Goal: Find specific page/section

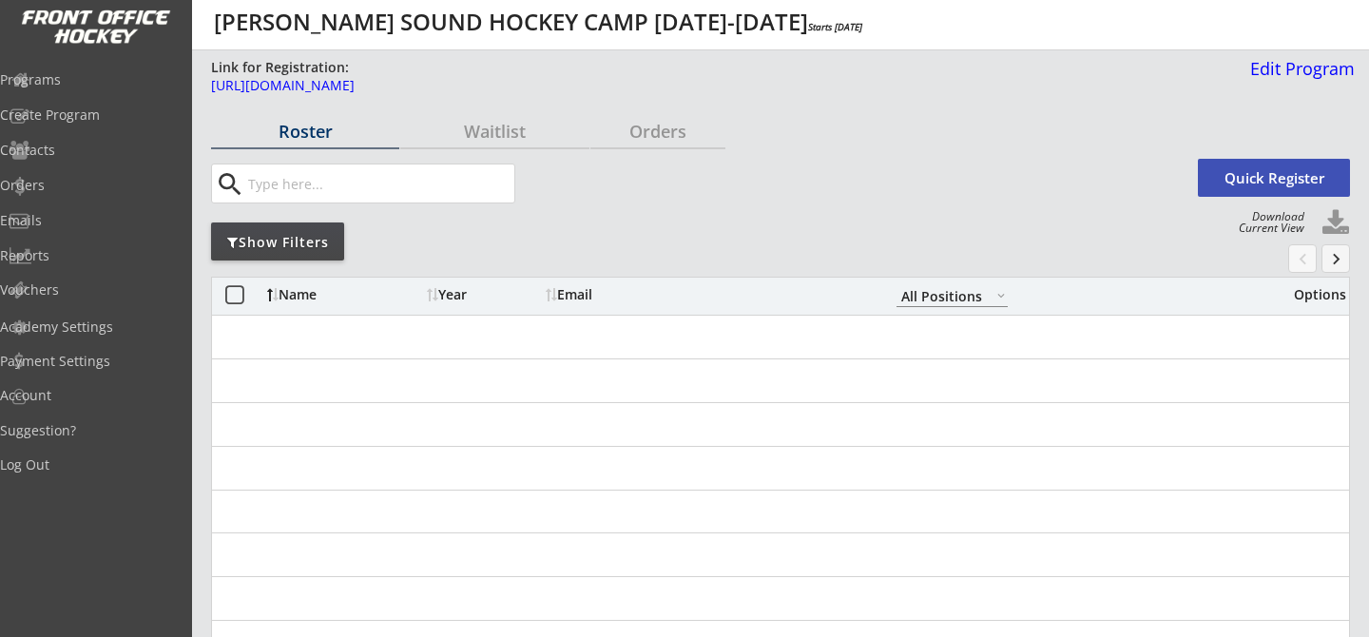
select select ""All Positions""
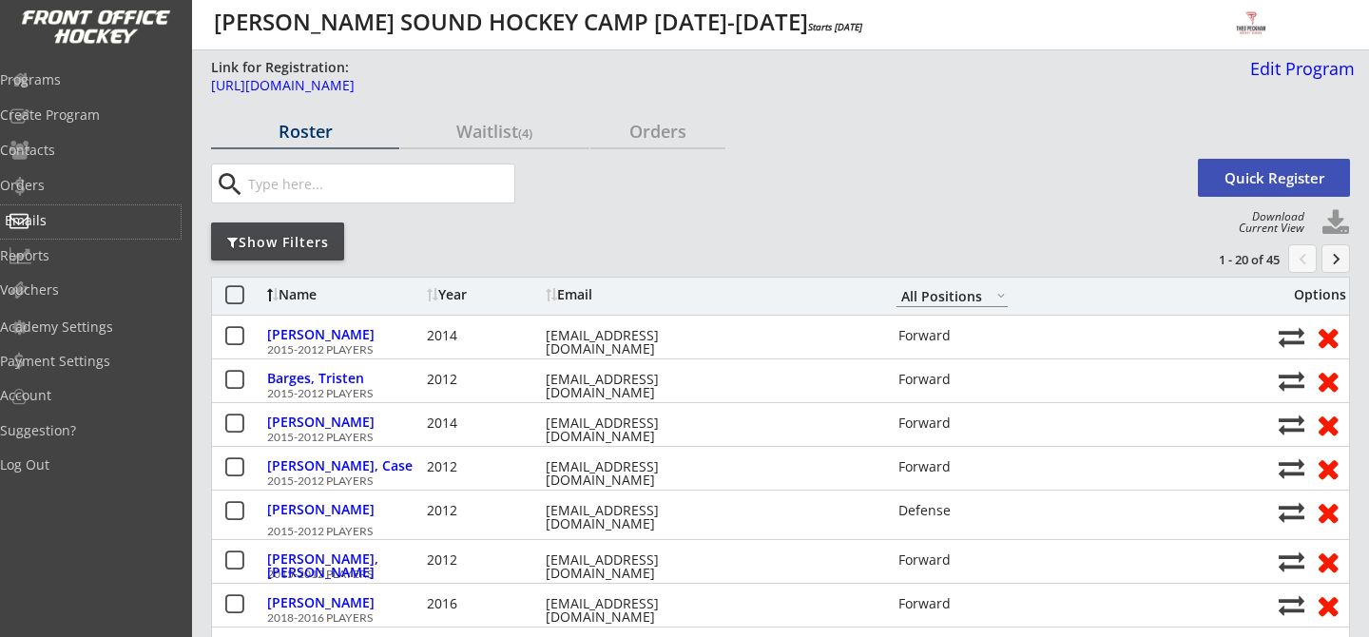
click at [135, 227] on div "Emails" at bounding box center [90, 221] width 181 height 33
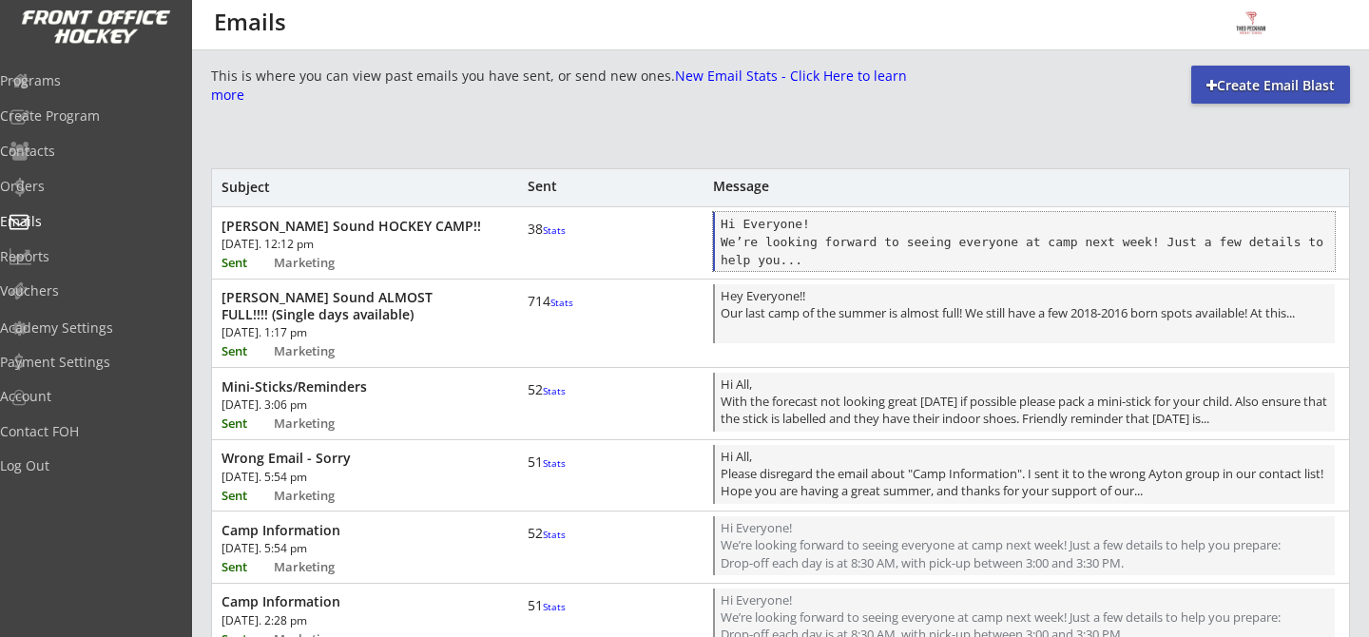
click at [865, 233] on div "Hi Everyone! We’re looking forward to seeing everyone at camp next week! Just a…" at bounding box center [1025, 243] width 609 height 56
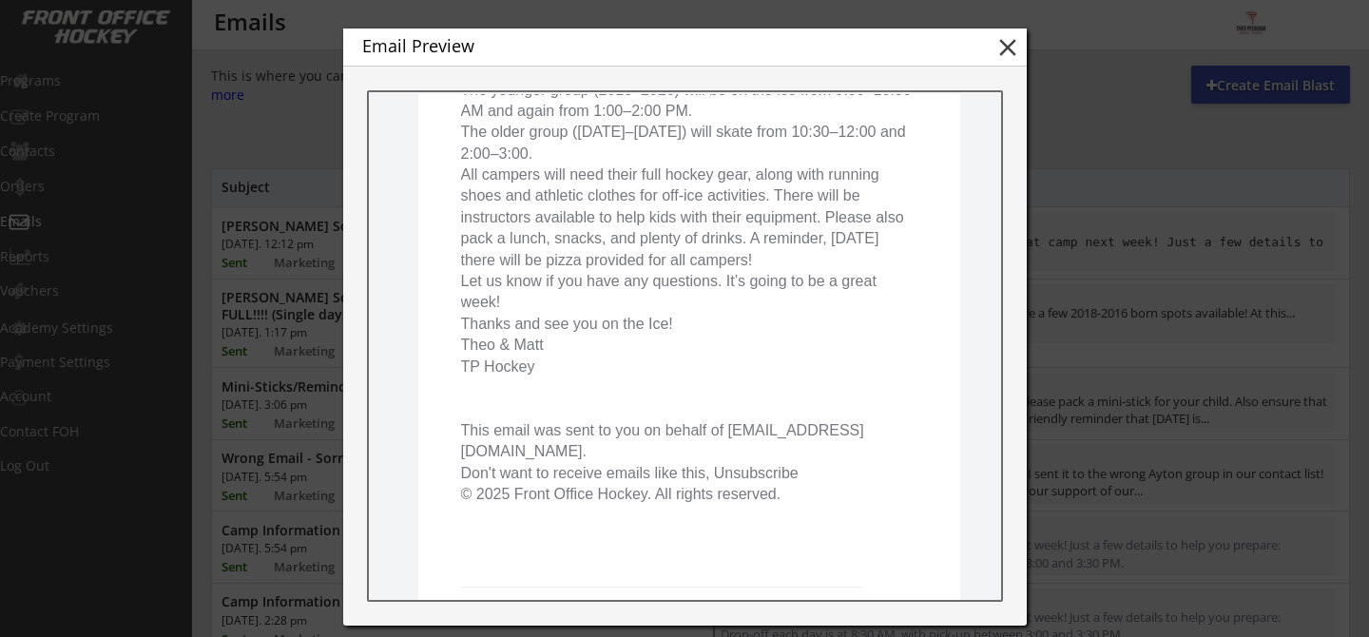
scroll to position [479, 0]
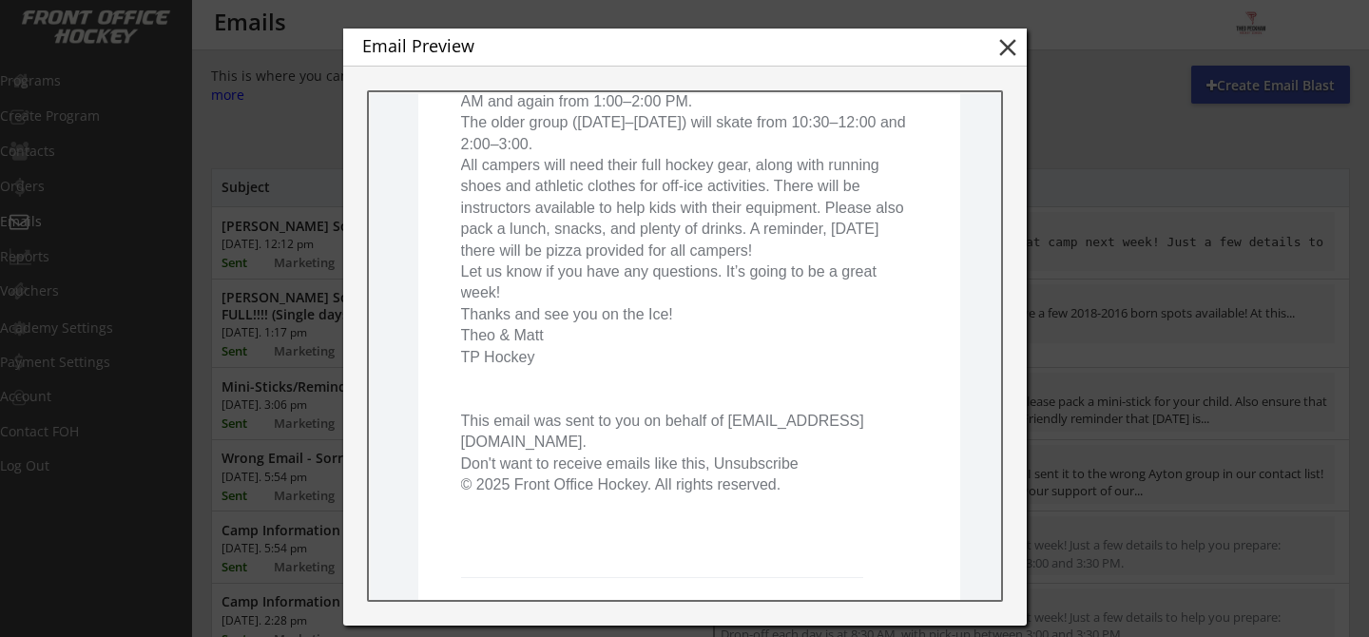
click at [1005, 39] on button "close" at bounding box center [1008, 47] width 29 height 29
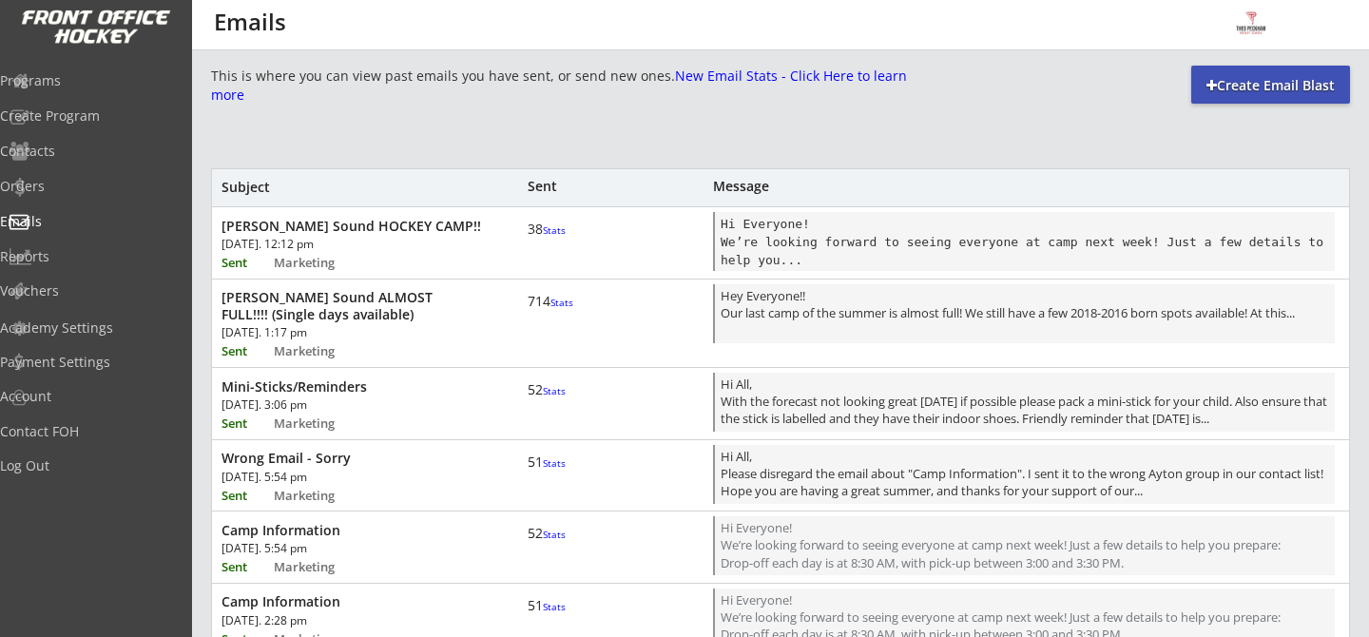
scroll to position [0, 0]
click at [79, 87] on div "Programs" at bounding box center [90, 80] width 171 height 13
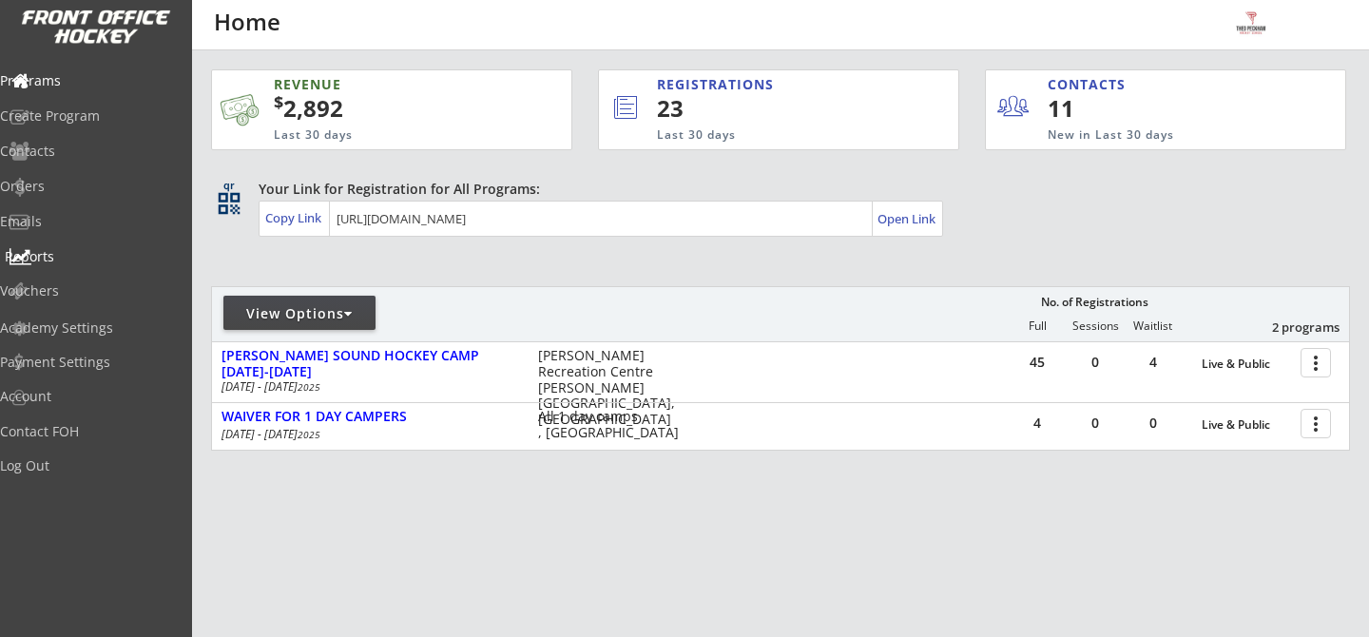
click at [99, 267] on div "Reports" at bounding box center [90, 258] width 181 height 33
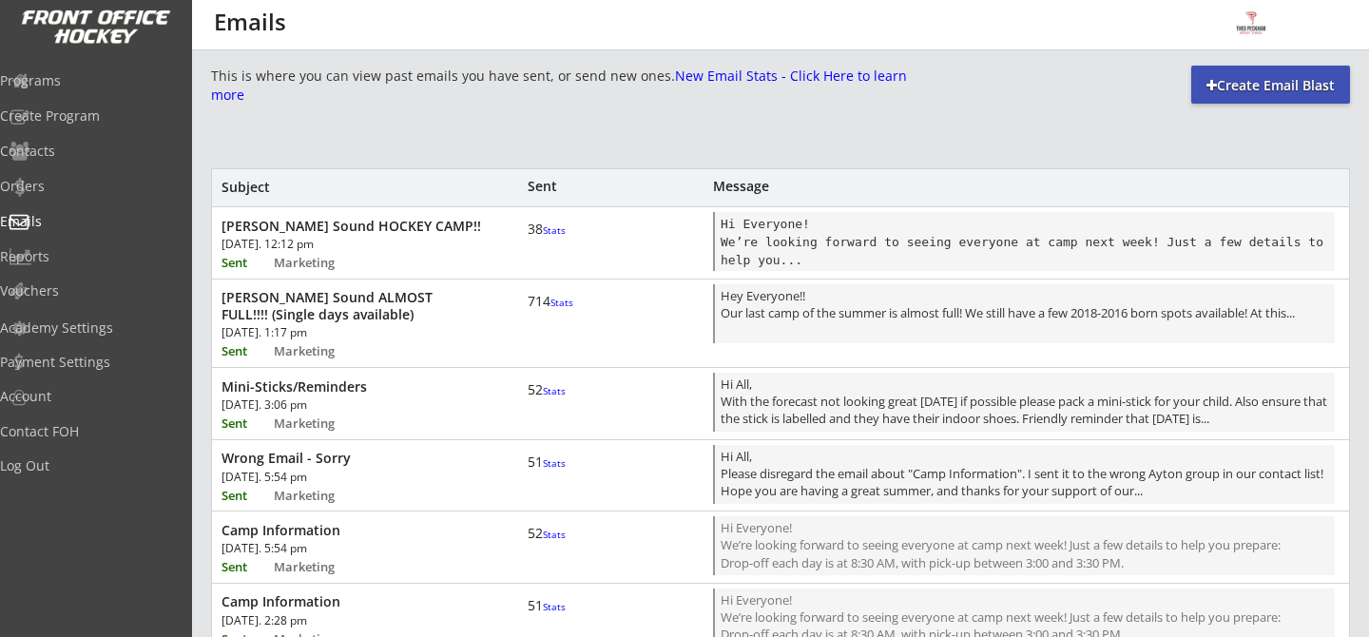
click at [543, 237] on font "Stats" at bounding box center [554, 229] width 23 height 13
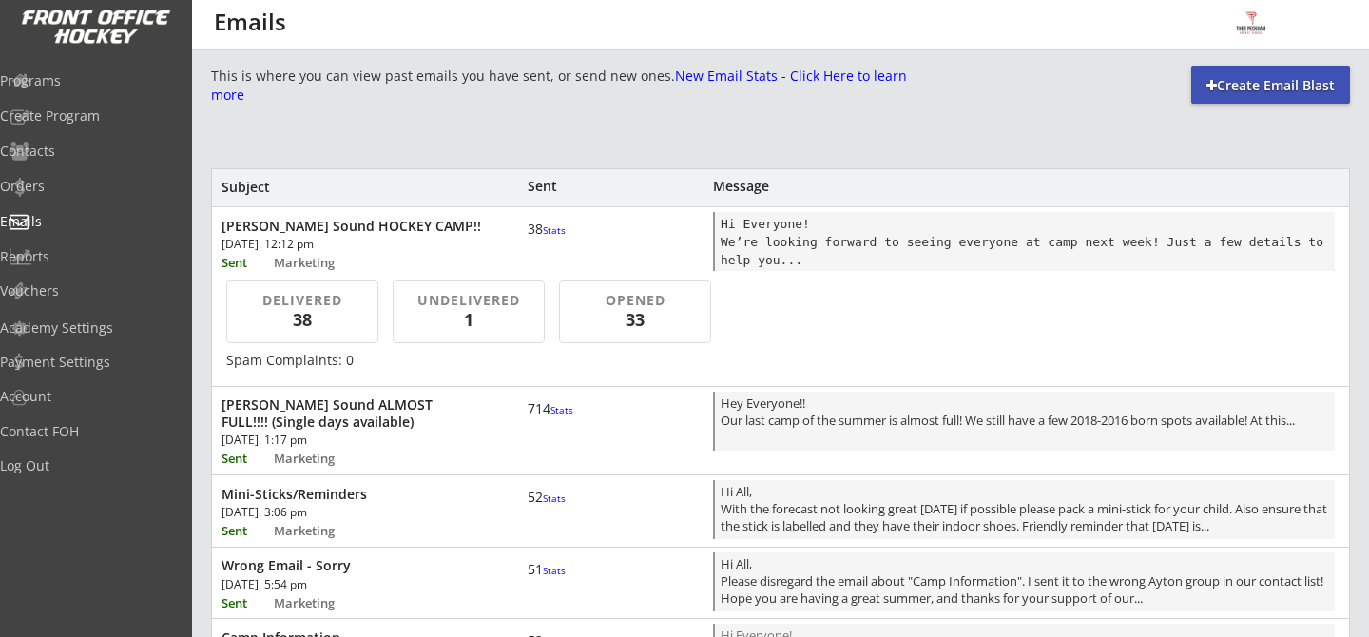
click at [543, 237] on font "Stats" at bounding box center [554, 229] width 23 height 13
